Goal: Information Seeking & Learning: Learn about a topic

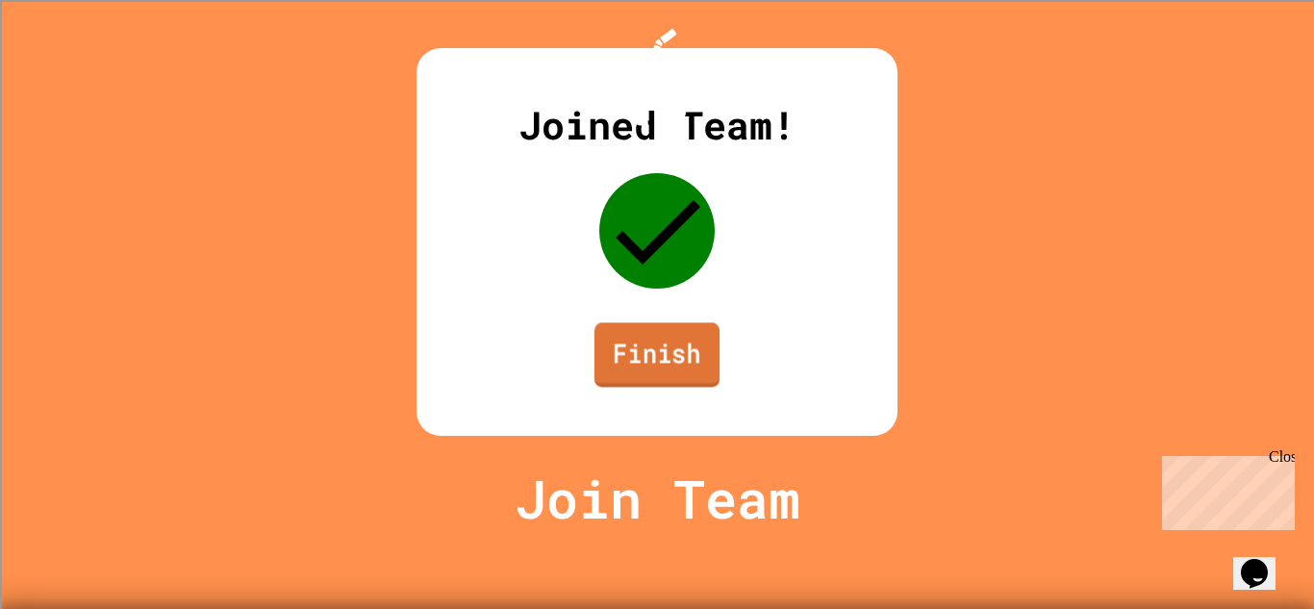
click at [675, 387] on link "Finish" at bounding box center [656, 354] width 125 height 64
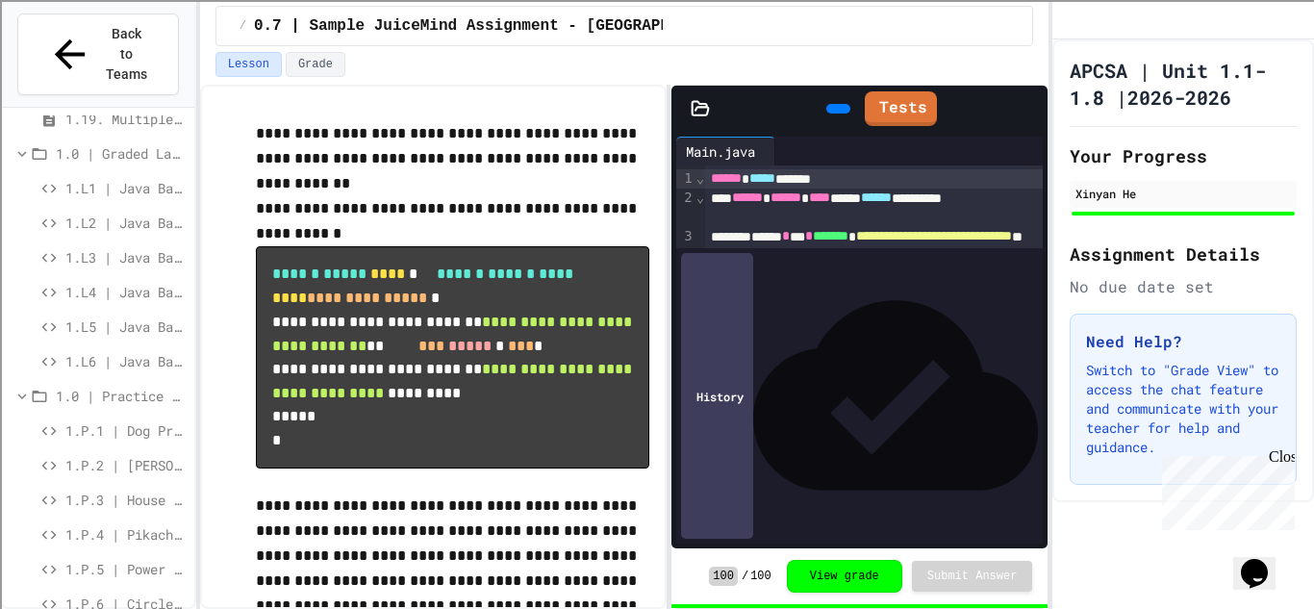
scroll to position [772, 0]
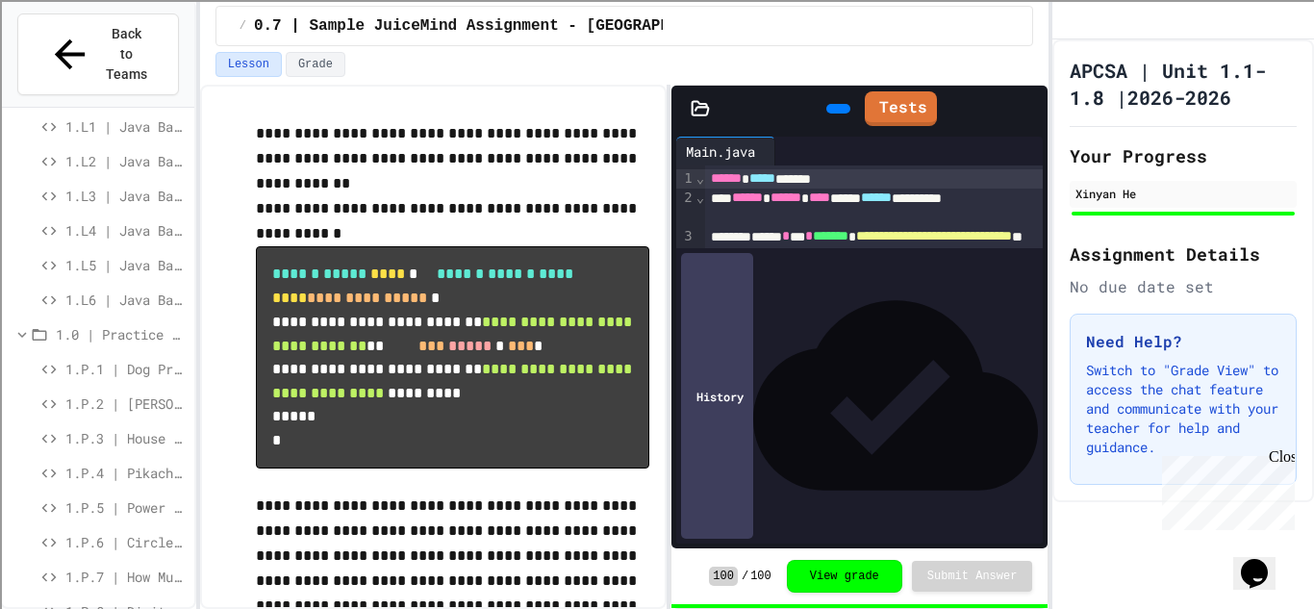
click at [86, 355] on div "1.P.1 | Dog Practice Lab" at bounding box center [98, 369] width 192 height 28
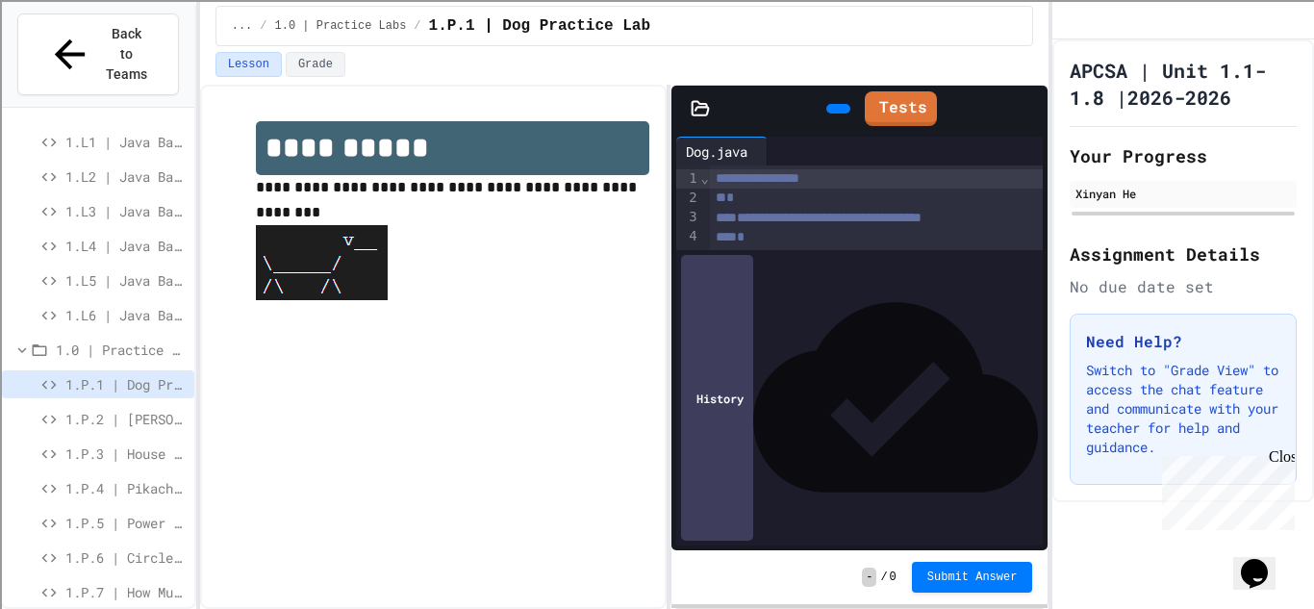
click at [164, 409] on span "1.P.2 | [PERSON_NAME] Practice Lab" at bounding box center [125, 419] width 121 height 20
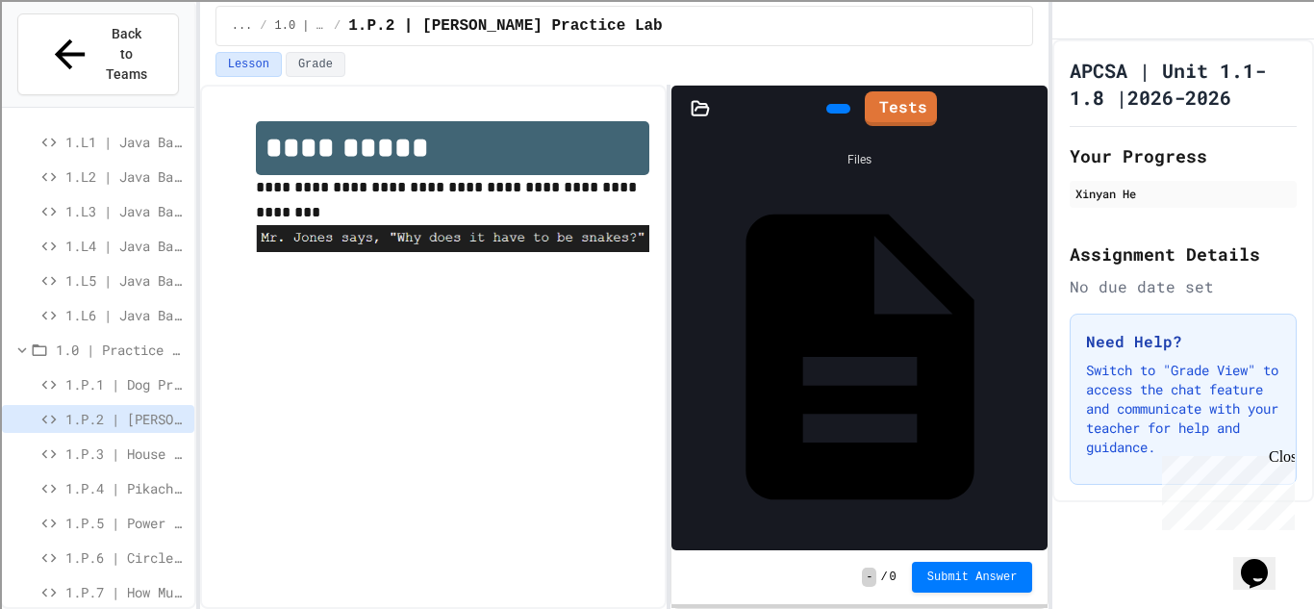
click at [761, 210] on div "House.java" at bounding box center [860, 357] width 358 height 359
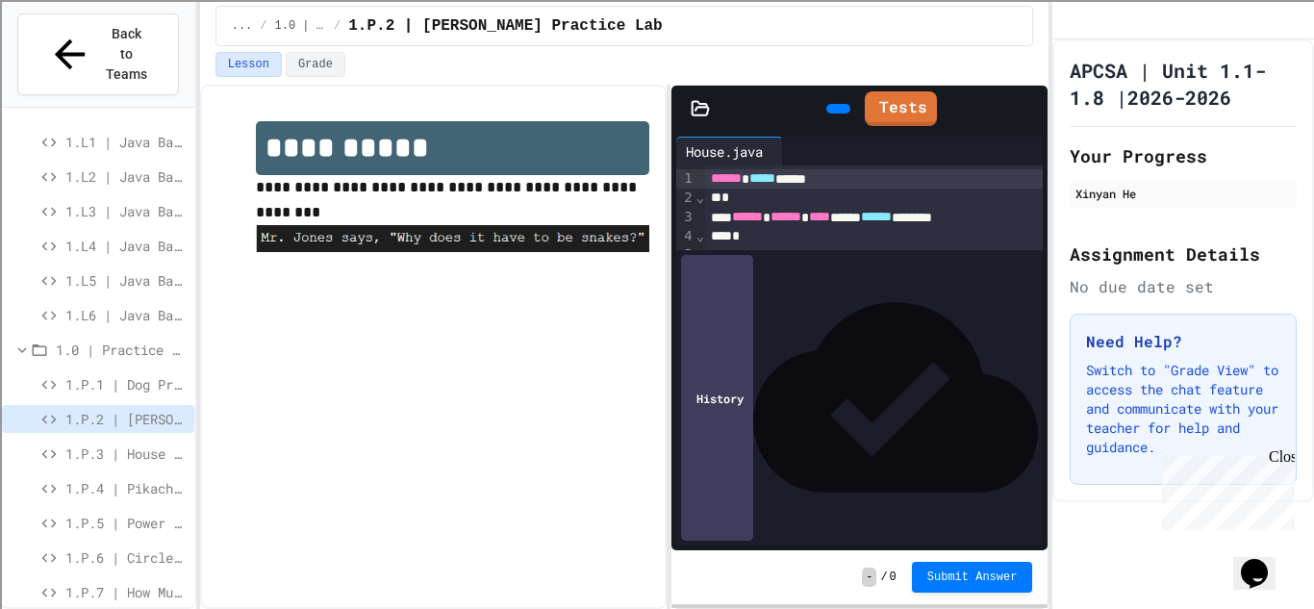
click at [159, 440] on div "1.P.3 | House Practice Lab" at bounding box center [98, 454] width 192 height 28
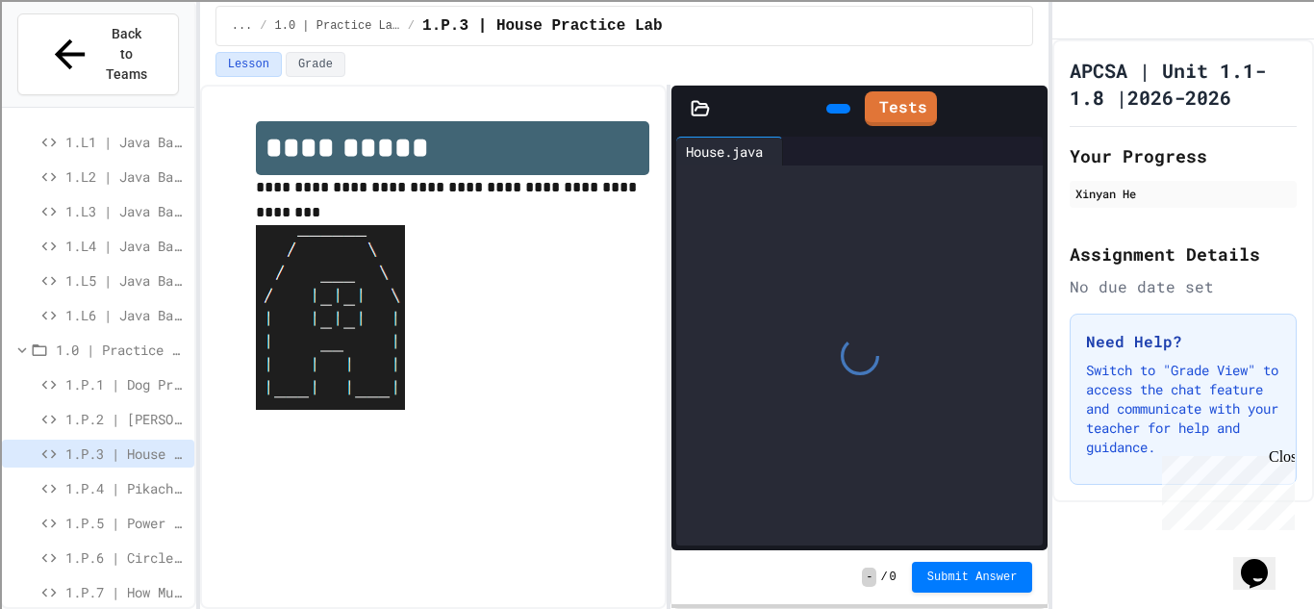
click at [790, 578] on div "- / 0 Submit Answer" at bounding box center [859, 577] width 377 height 54
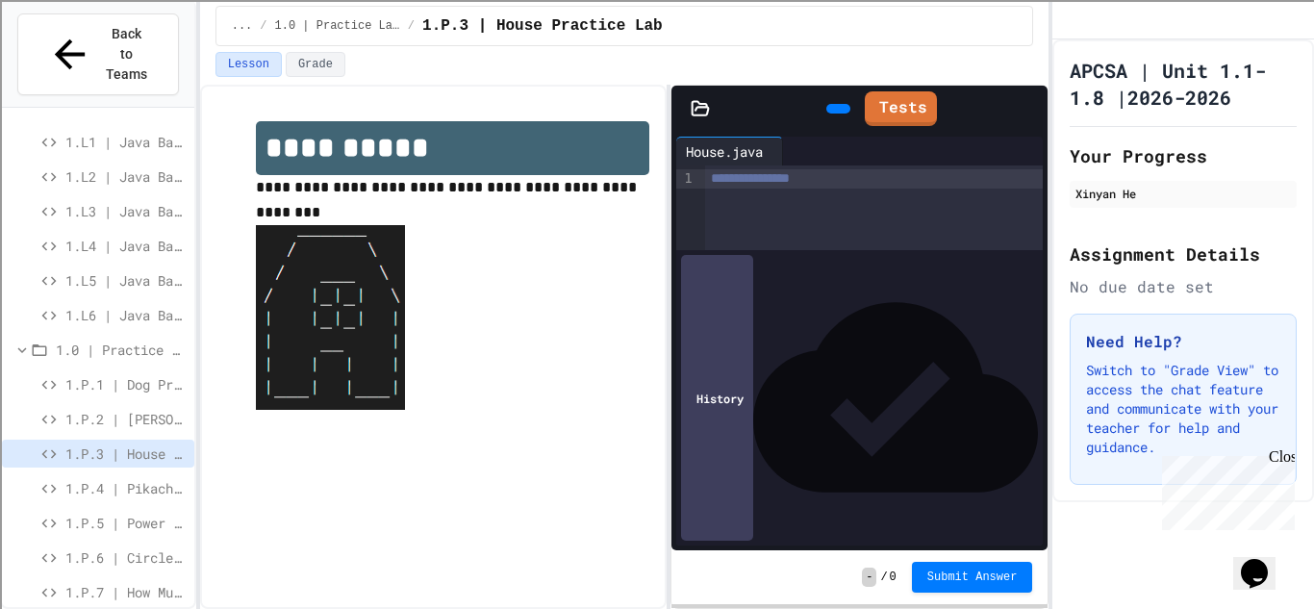
click at [774, 214] on div "**********" at bounding box center [874, 207] width 338 height 85
click at [834, 219] on div "**********" at bounding box center [874, 207] width 338 height 85
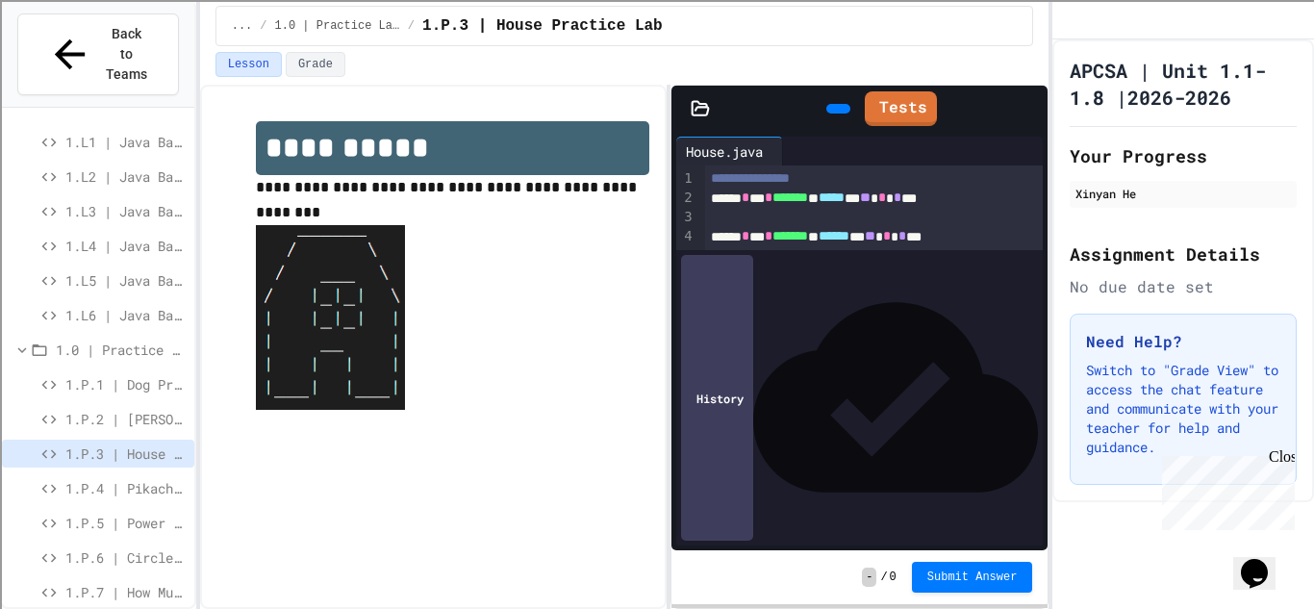
click at [836, 109] on icon at bounding box center [836, 109] width 0 height 0
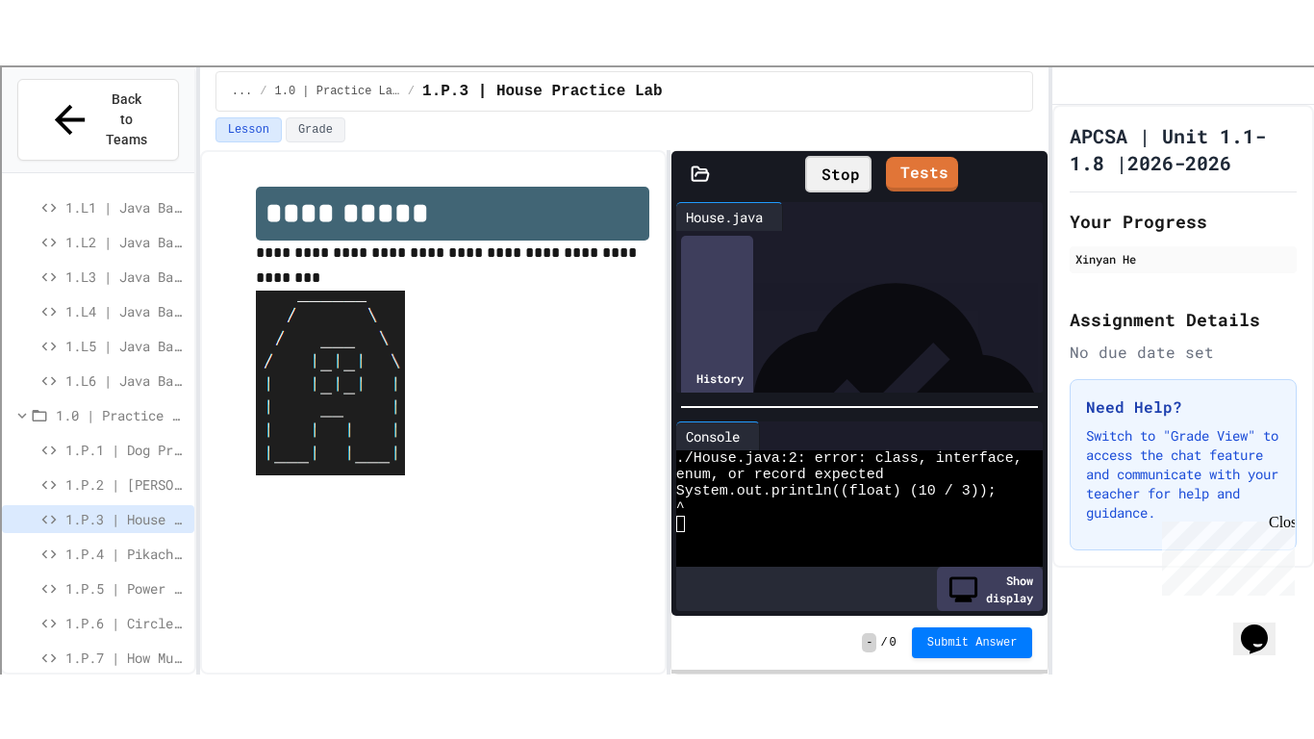
scroll to position [164, 0]
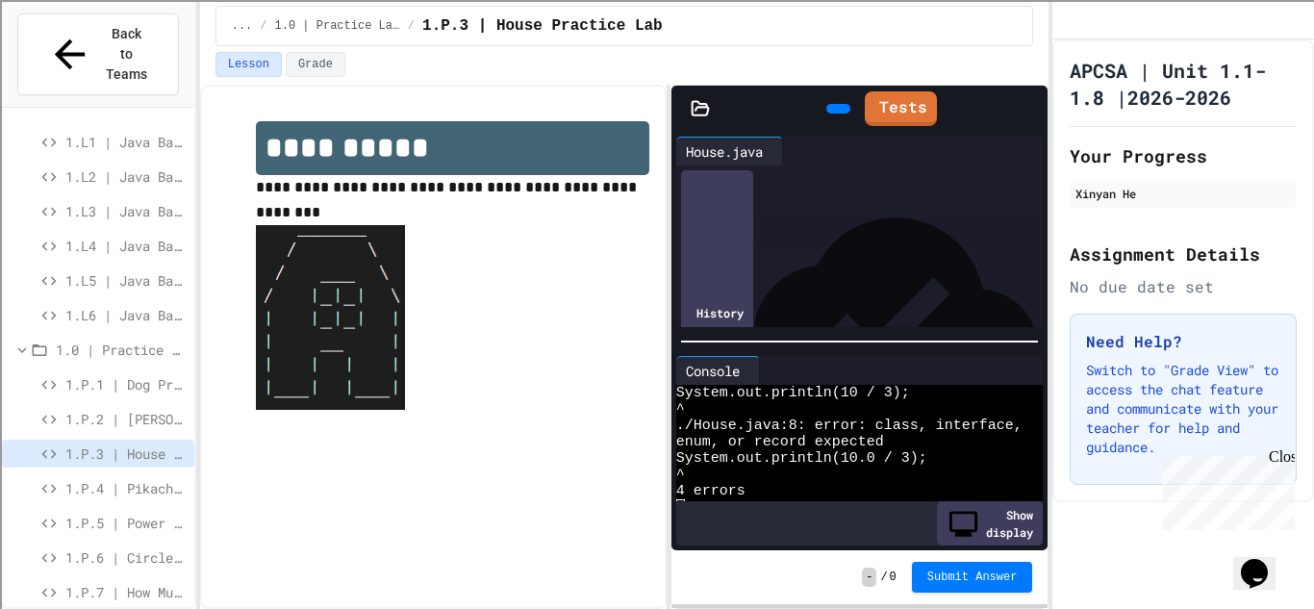
click at [1028, 109] on icon at bounding box center [1028, 109] width 0 height 0
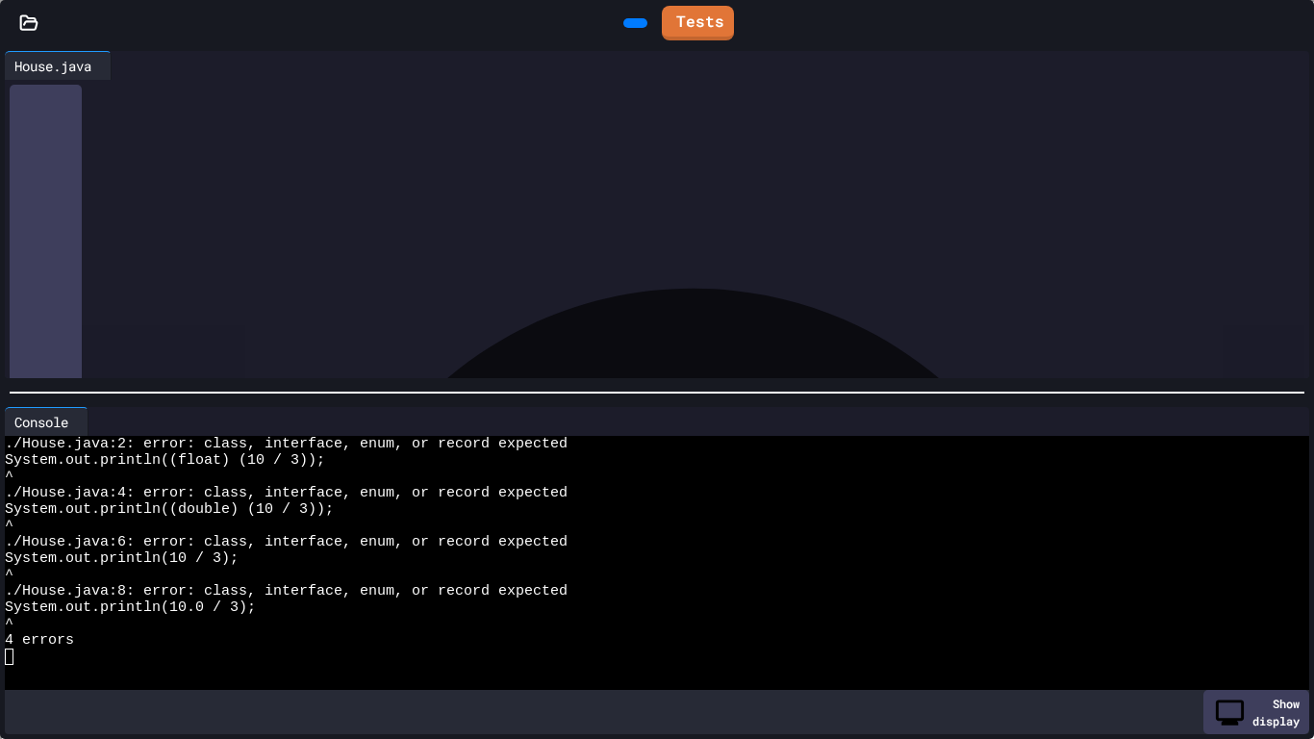
scroll to position [643, 0]
click at [39, 120] on div "****** * *** * ******* ** ***** *** ** * * ***" at bounding box center [671, 112] width 1275 height 19
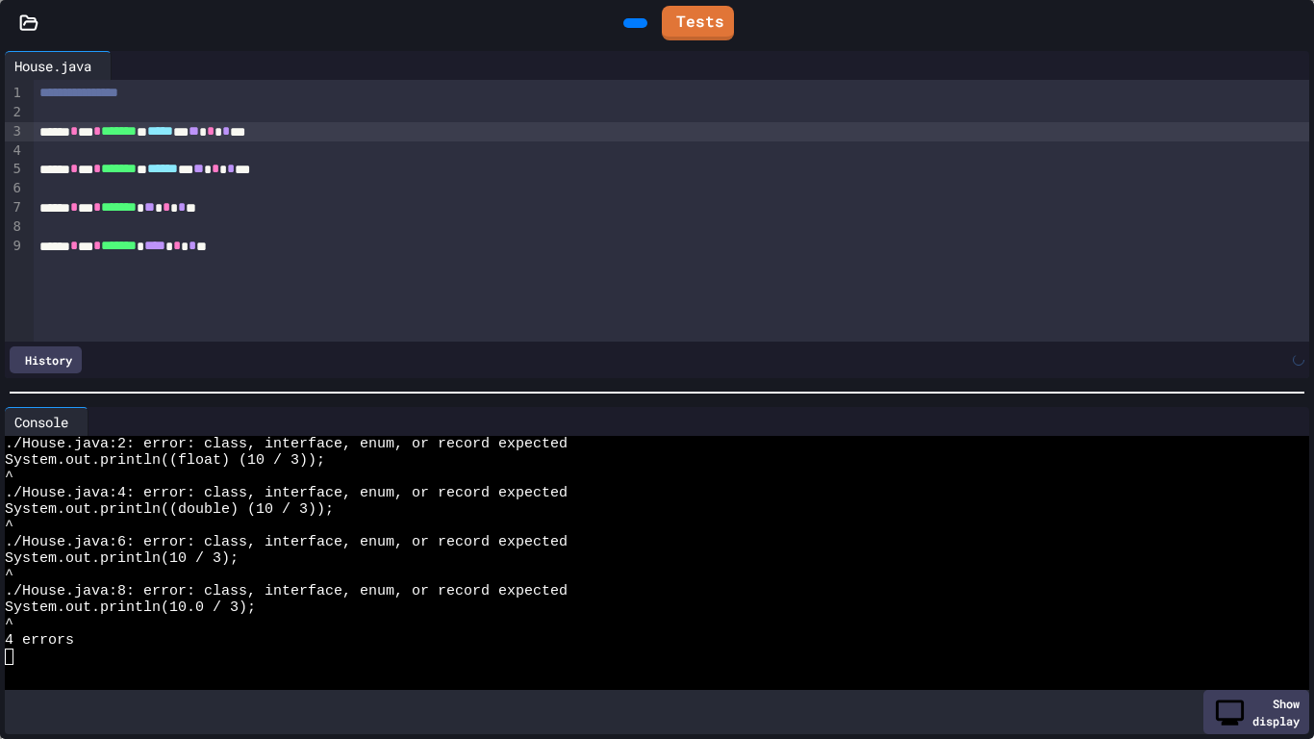
click at [57, 117] on div at bounding box center [671, 112] width 1275 height 19
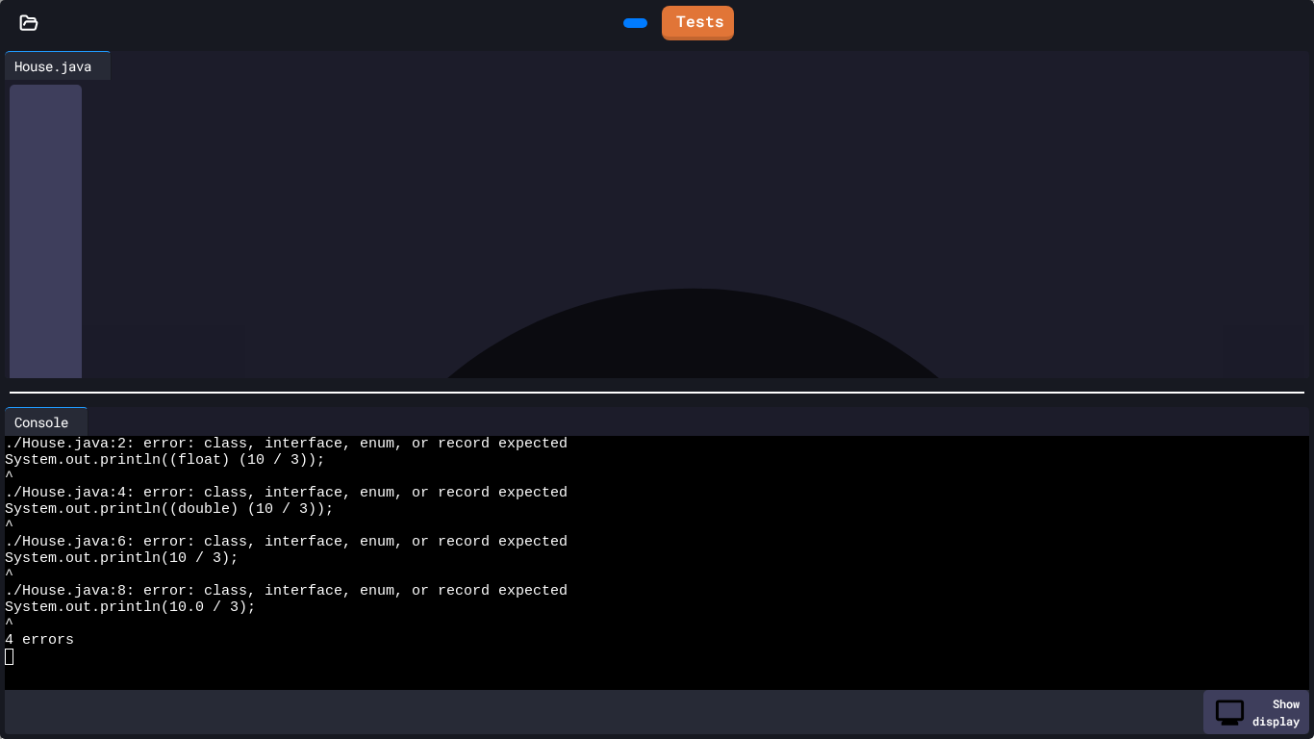
click at [69, 166] on div "*" at bounding box center [674, 169] width 1272 height 19
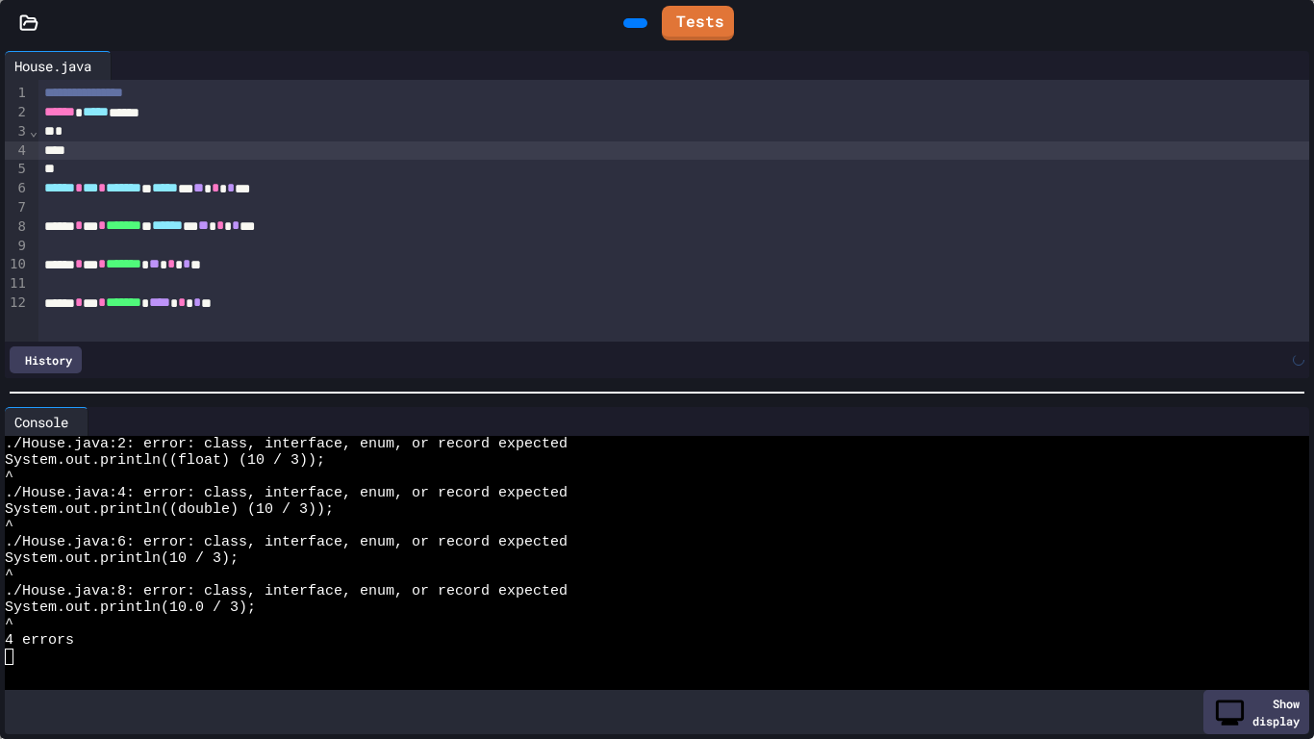
click at [87, 159] on div at bounding box center [674, 150] width 1272 height 19
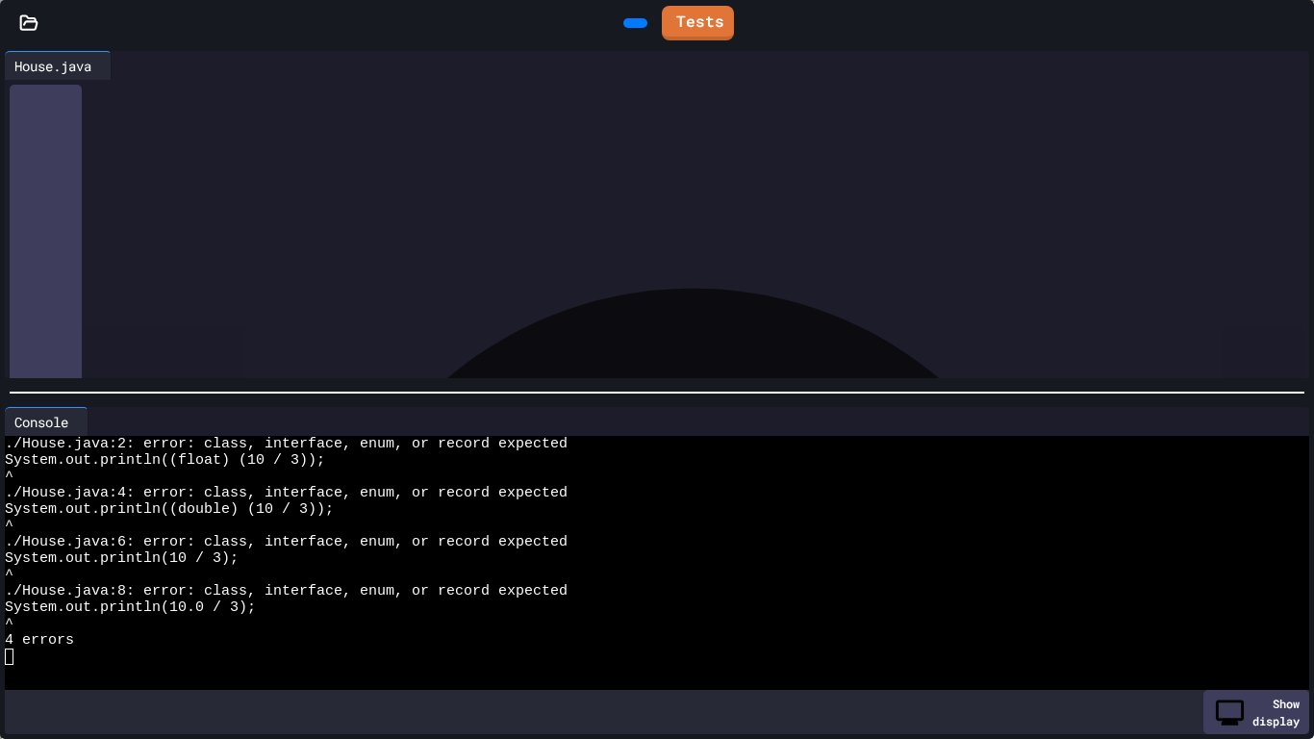
click at [252, 166] on div at bounding box center [674, 170] width 1272 height 19
click at [304, 296] on div "****** * *** * ******* * **** * * **" at bounding box center [674, 303] width 1272 height 19
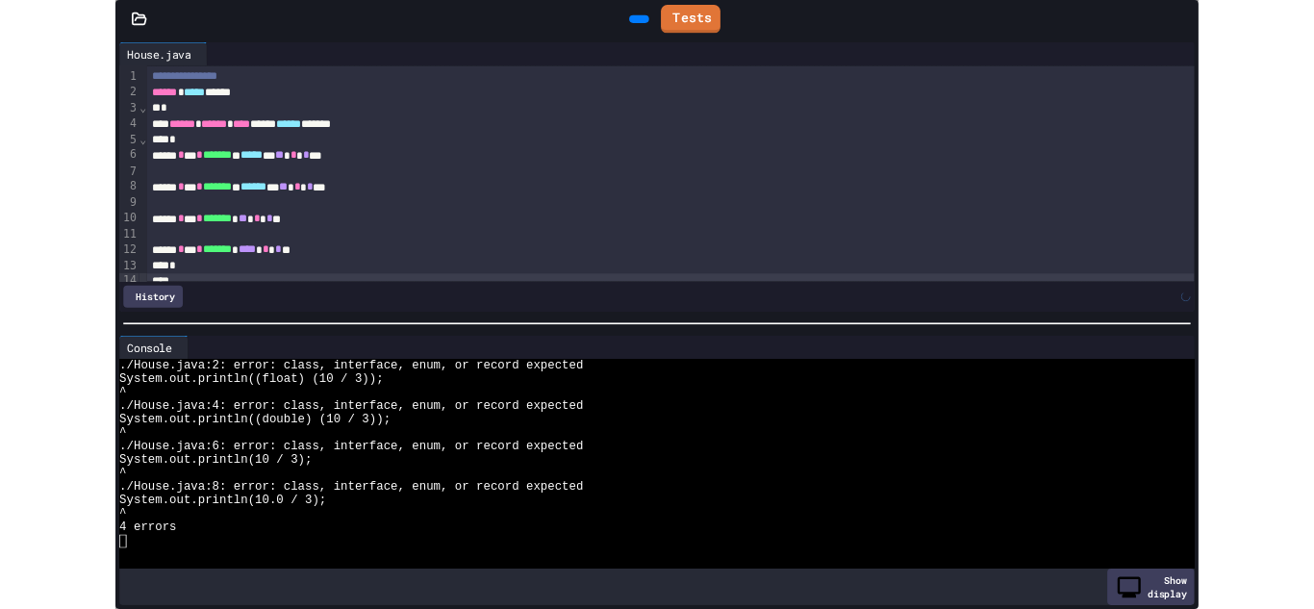
scroll to position [13, 0]
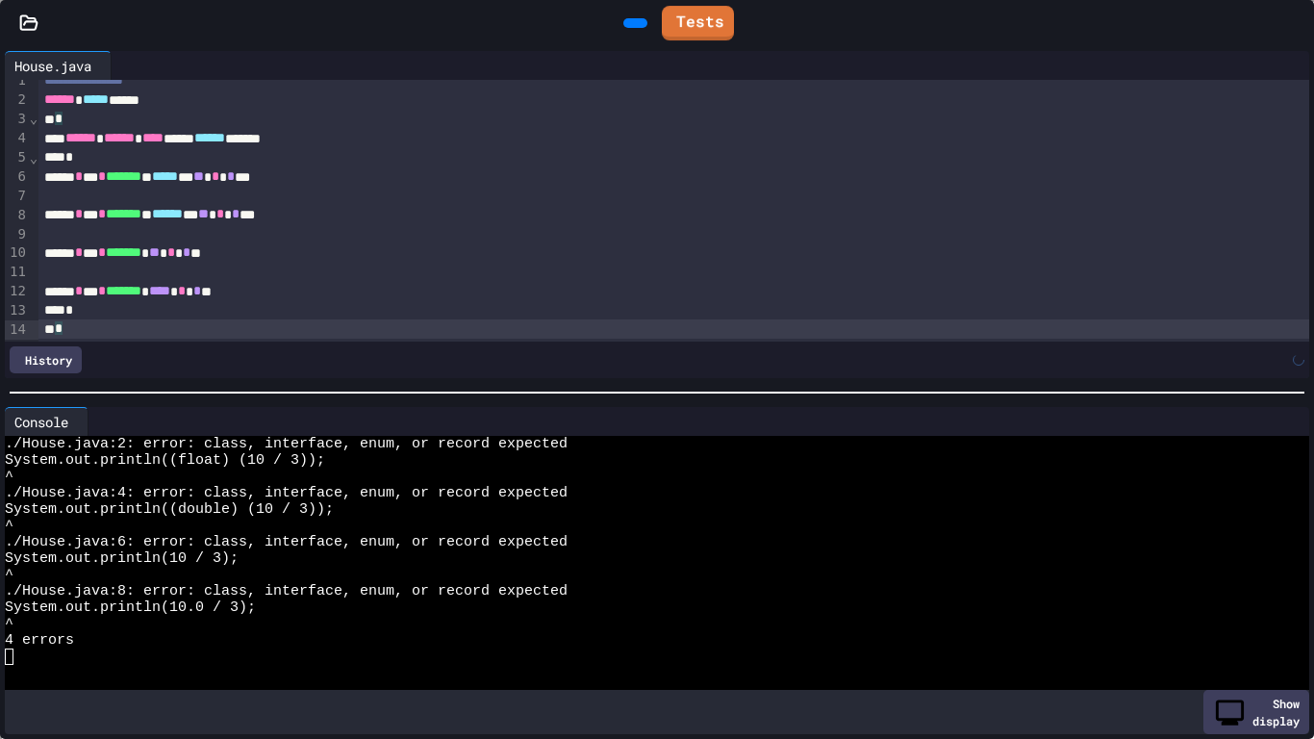
click at [631, 28] on div at bounding box center [635, 23] width 24 height 10
